Goal: Task Accomplishment & Management: Manage account settings

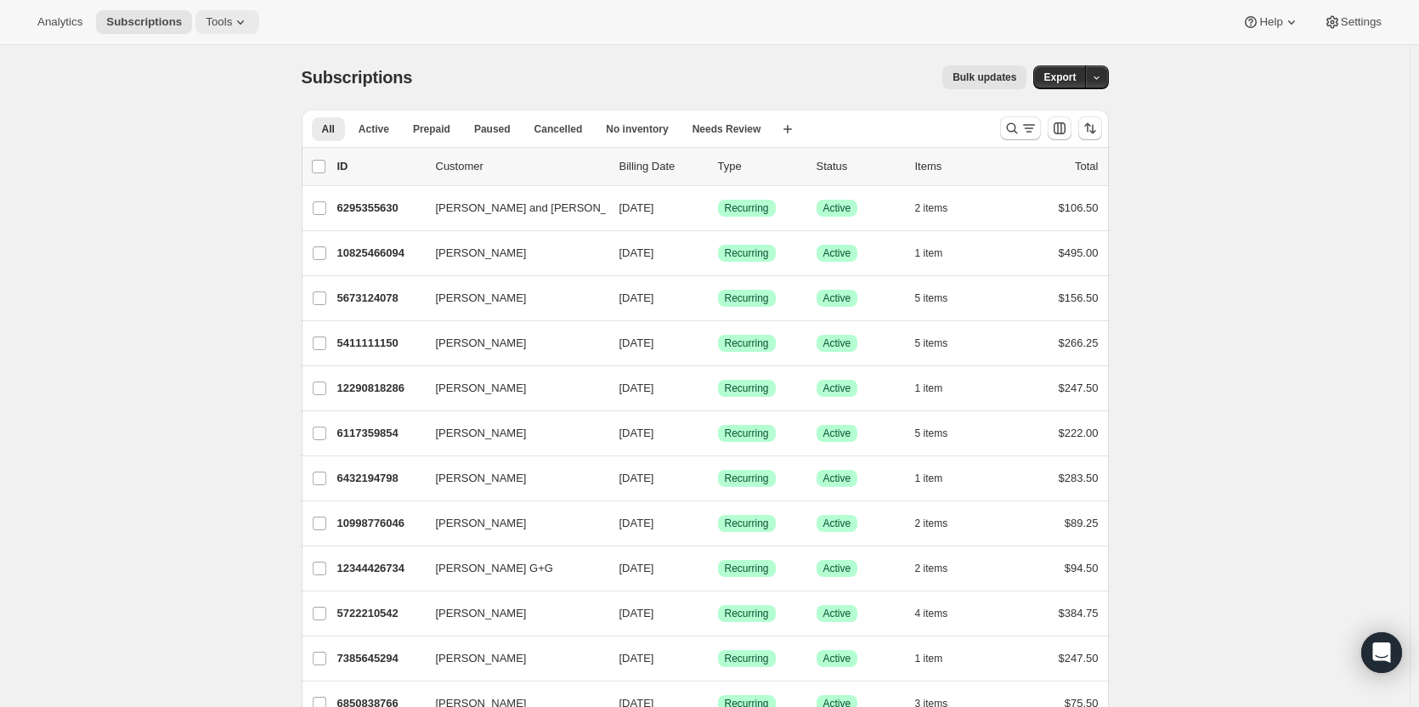
click at [232, 25] on icon at bounding box center [240, 22] width 17 height 17
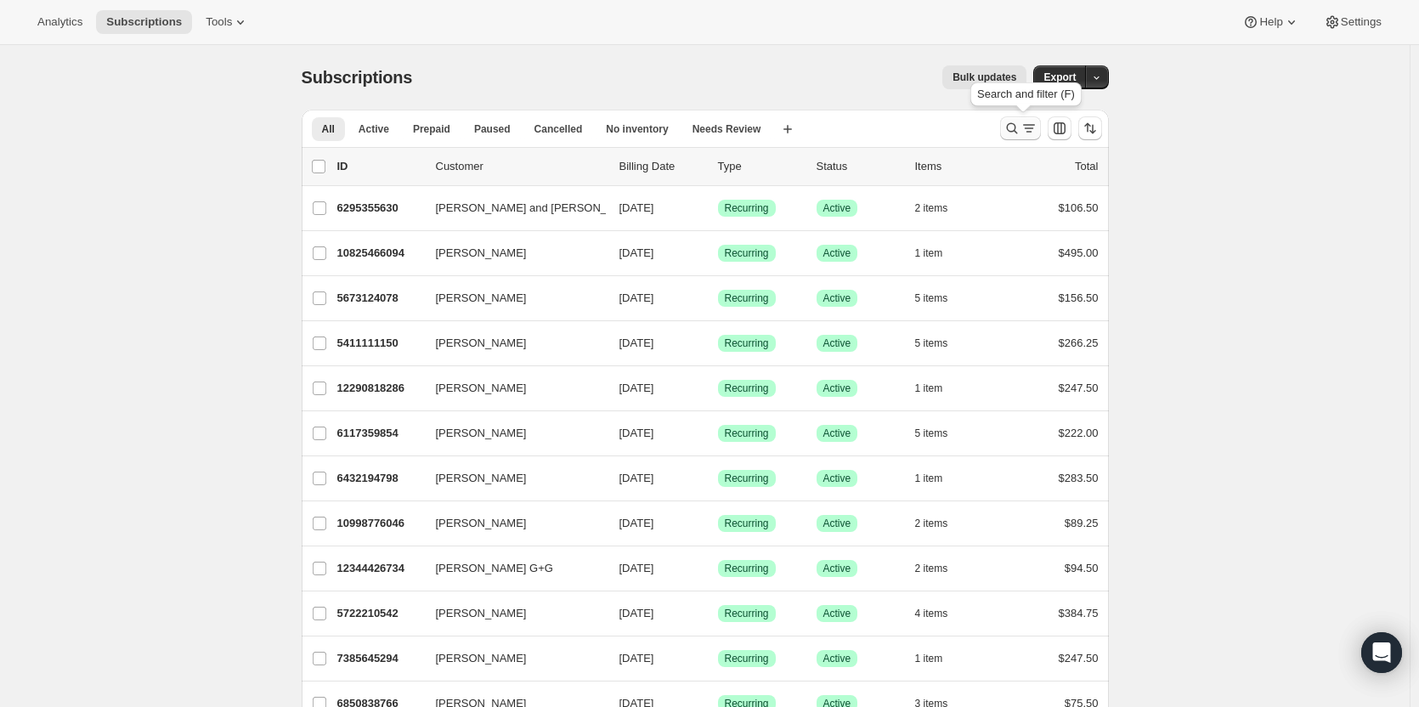
click at [1009, 128] on icon "Search and filter results" at bounding box center [1011, 128] width 17 height 17
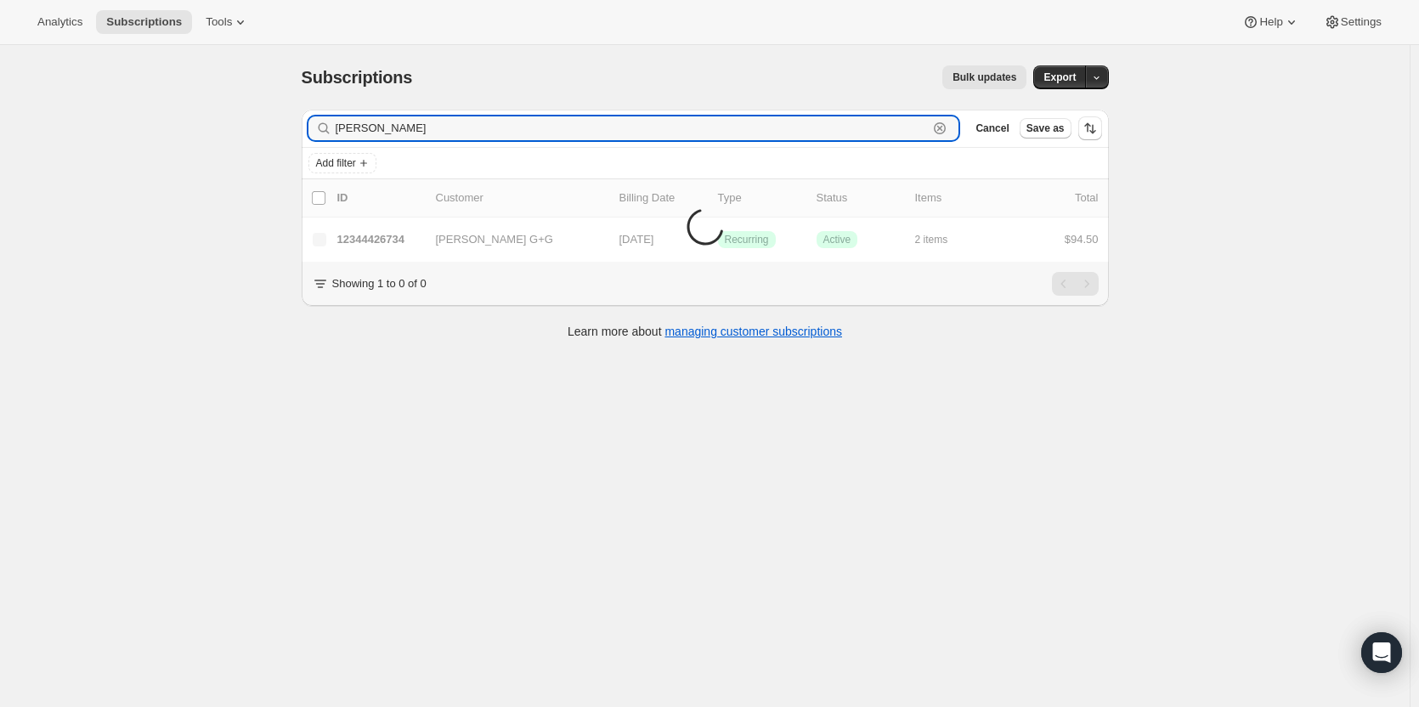
type input "[PERSON_NAME]"
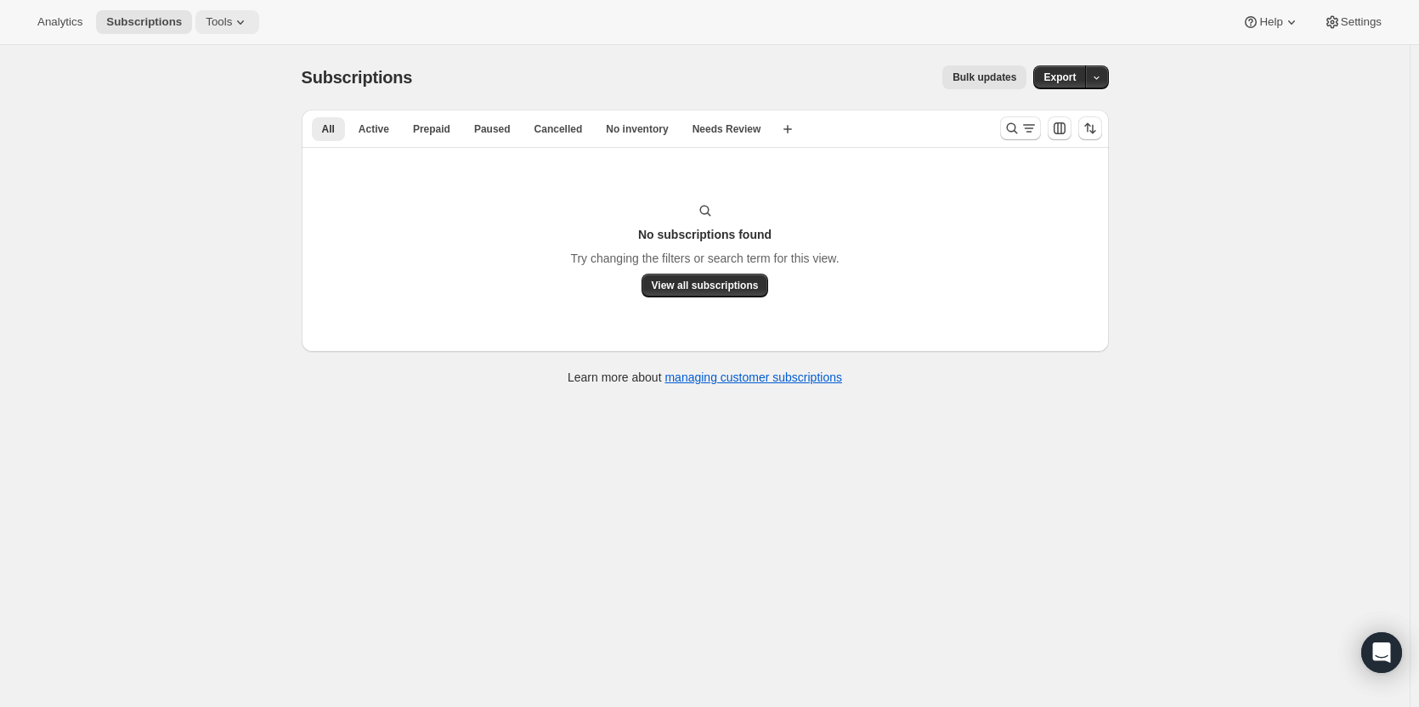
click at [237, 22] on icon at bounding box center [240, 22] width 7 height 4
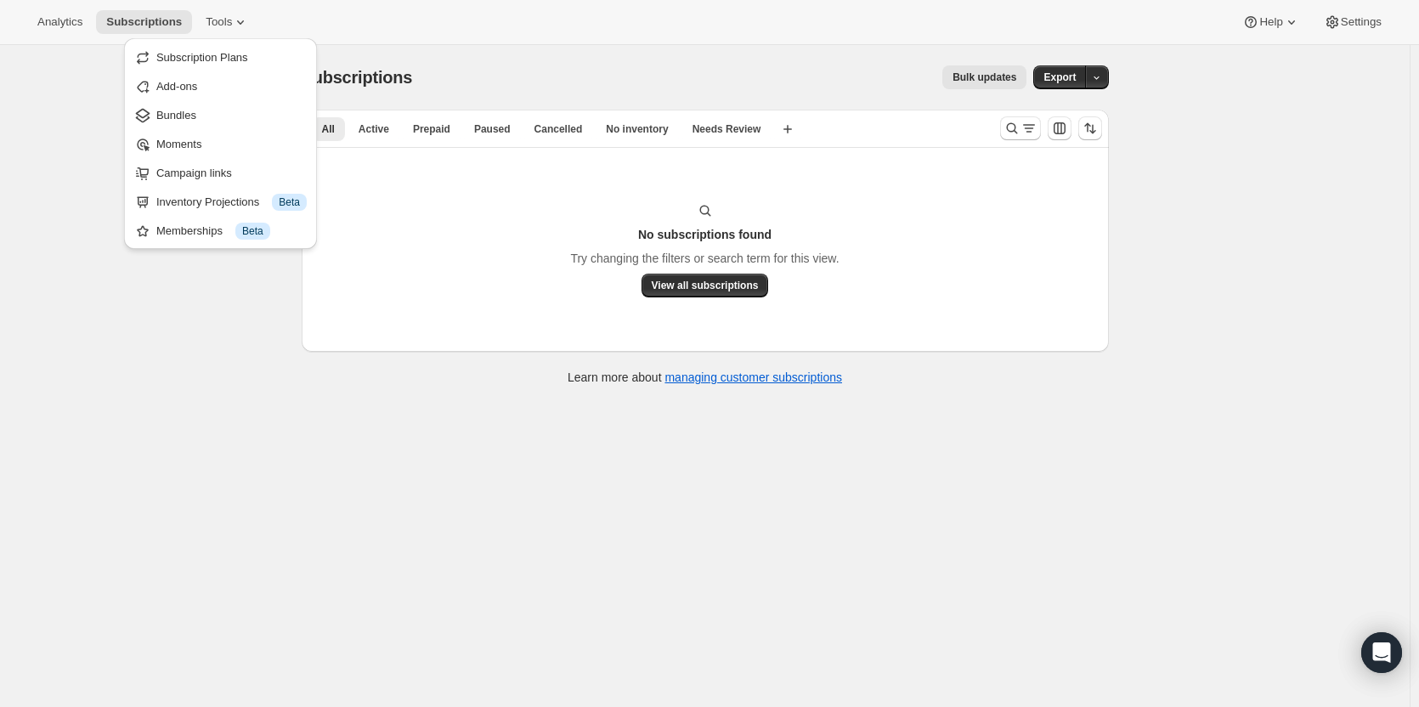
drag, startPoint x: 74, startPoint y: 64, endPoint x: 107, endPoint y: 44, distance: 38.5
click at [76, 63] on div "Subscriptions. This page is ready Subscriptions Bulk updates More actions Bulk …" at bounding box center [705, 398] width 1410 height 707
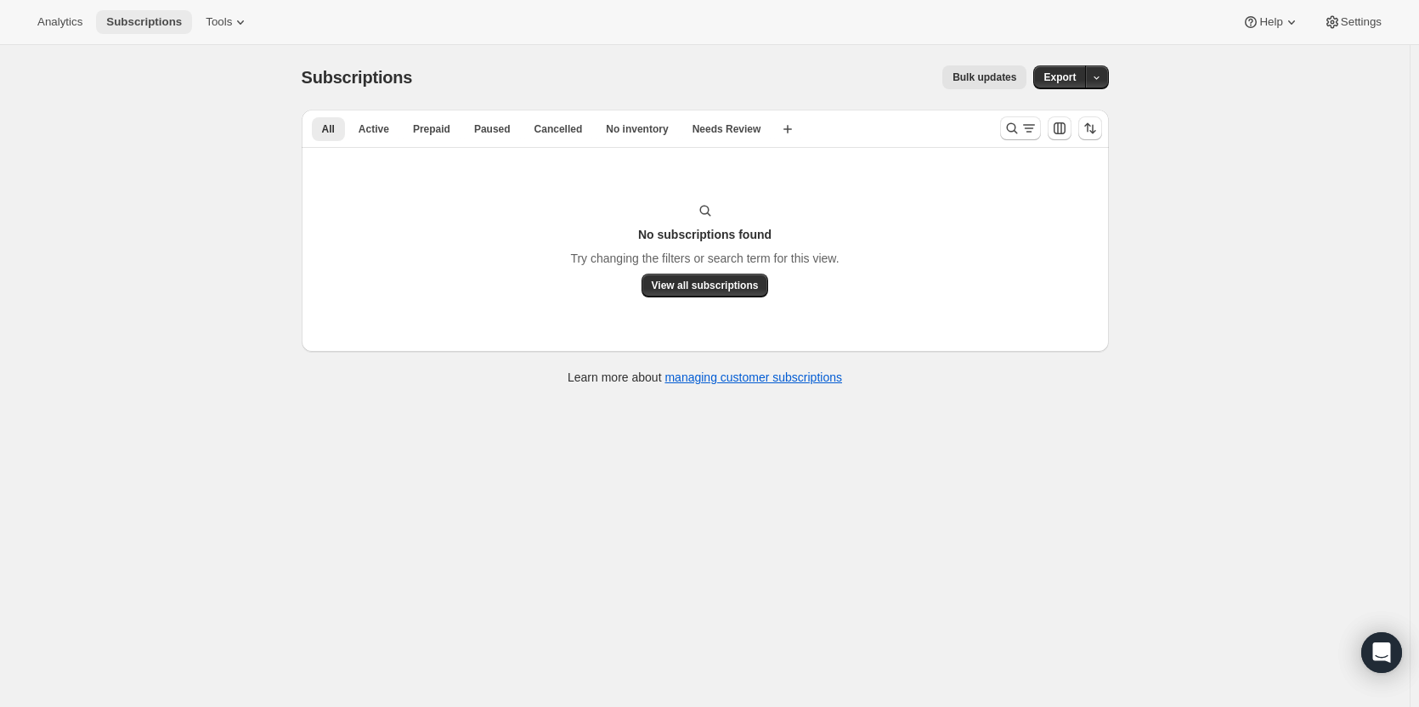
click at [151, 17] on span "Subscriptions" at bounding box center [144, 22] width 76 height 14
click at [150, 22] on span "Subscriptions" at bounding box center [144, 22] width 76 height 14
click at [333, 134] on span "All" at bounding box center [328, 129] width 13 height 14
click at [331, 131] on span "All" at bounding box center [328, 129] width 13 height 14
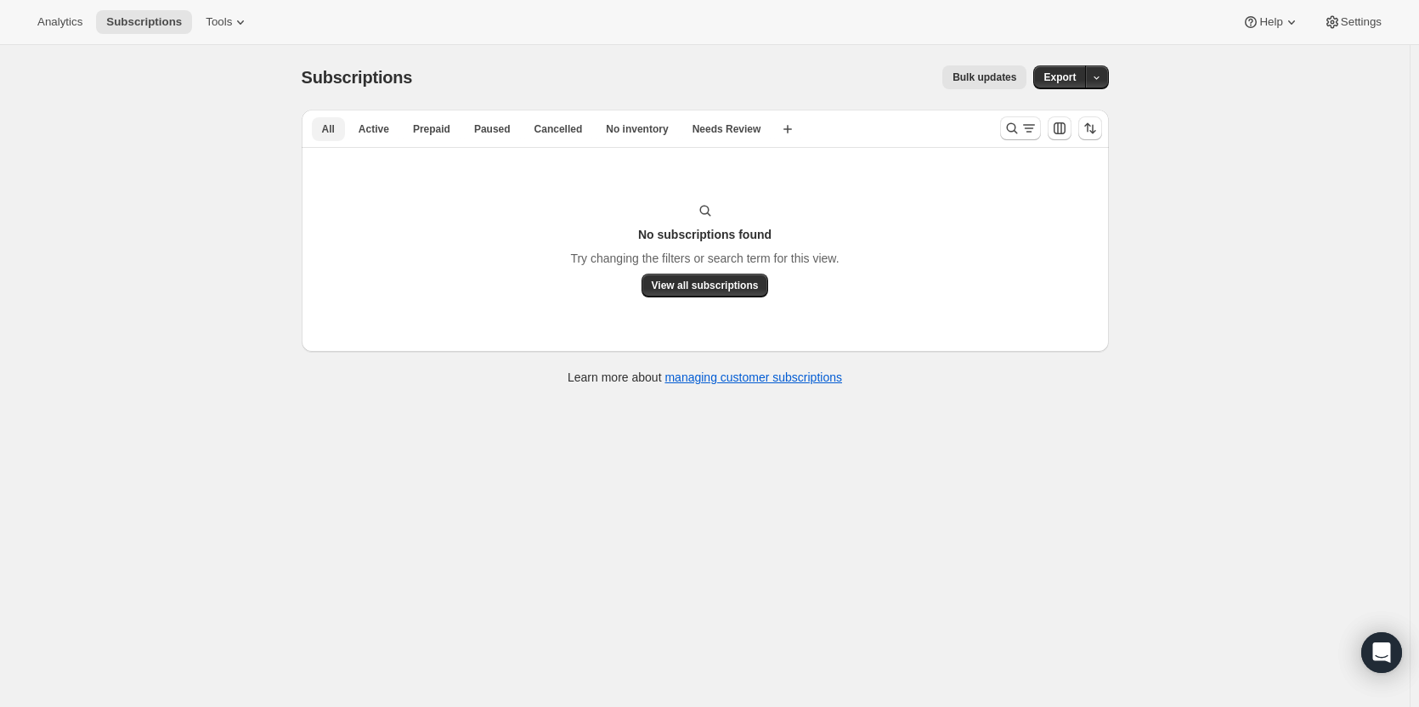
click at [331, 131] on span "All" at bounding box center [328, 129] width 13 height 14
click at [721, 286] on span "View all subscriptions" at bounding box center [705, 286] width 107 height 14
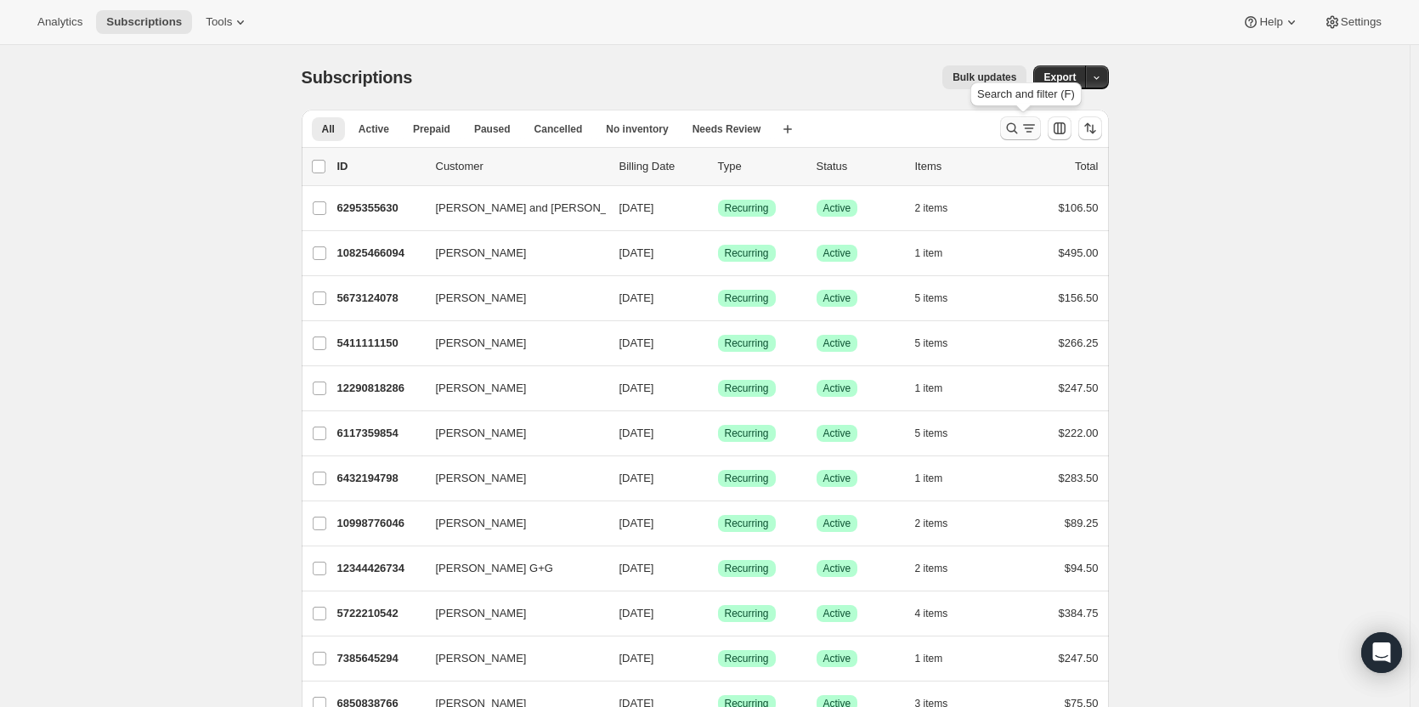
click at [1017, 133] on icon "Search and filter results" at bounding box center [1011, 128] width 17 height 17
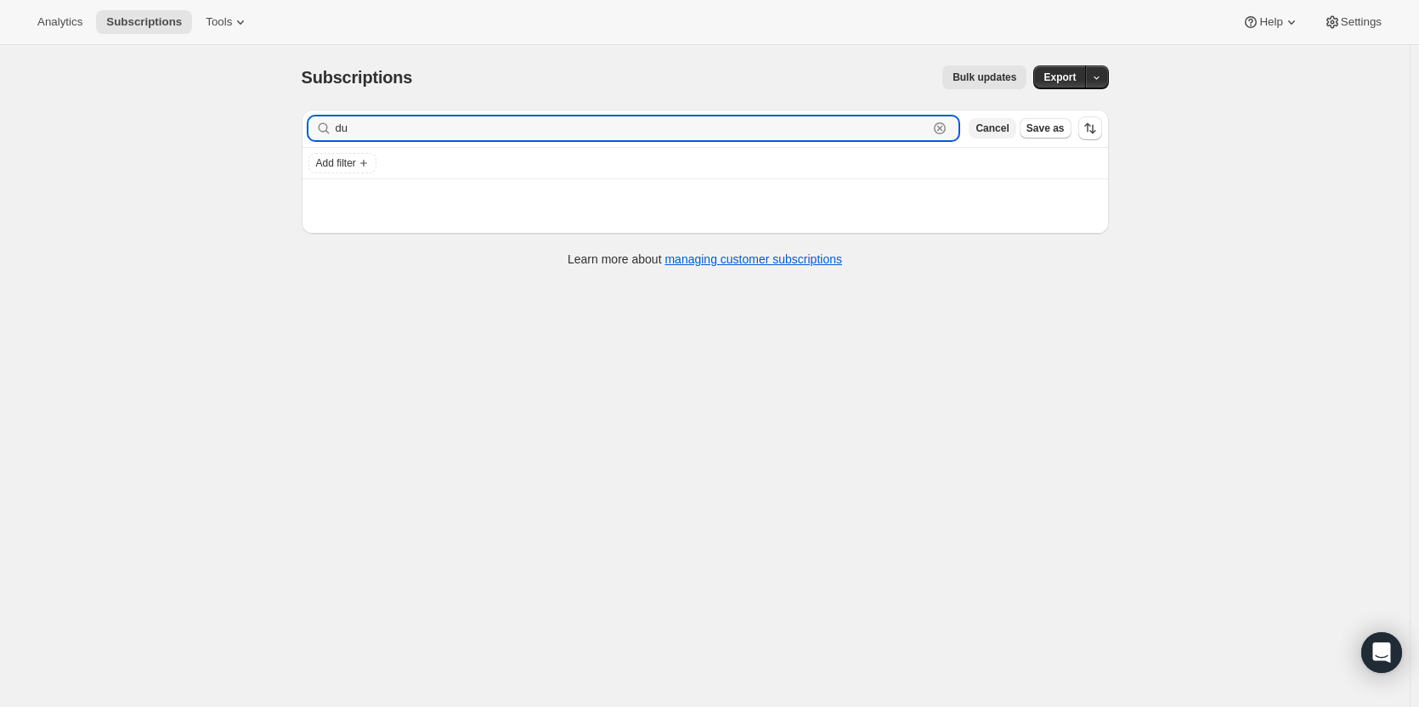
type input "d"
